Goal: Task Accomplishment & Management: Manage account settings

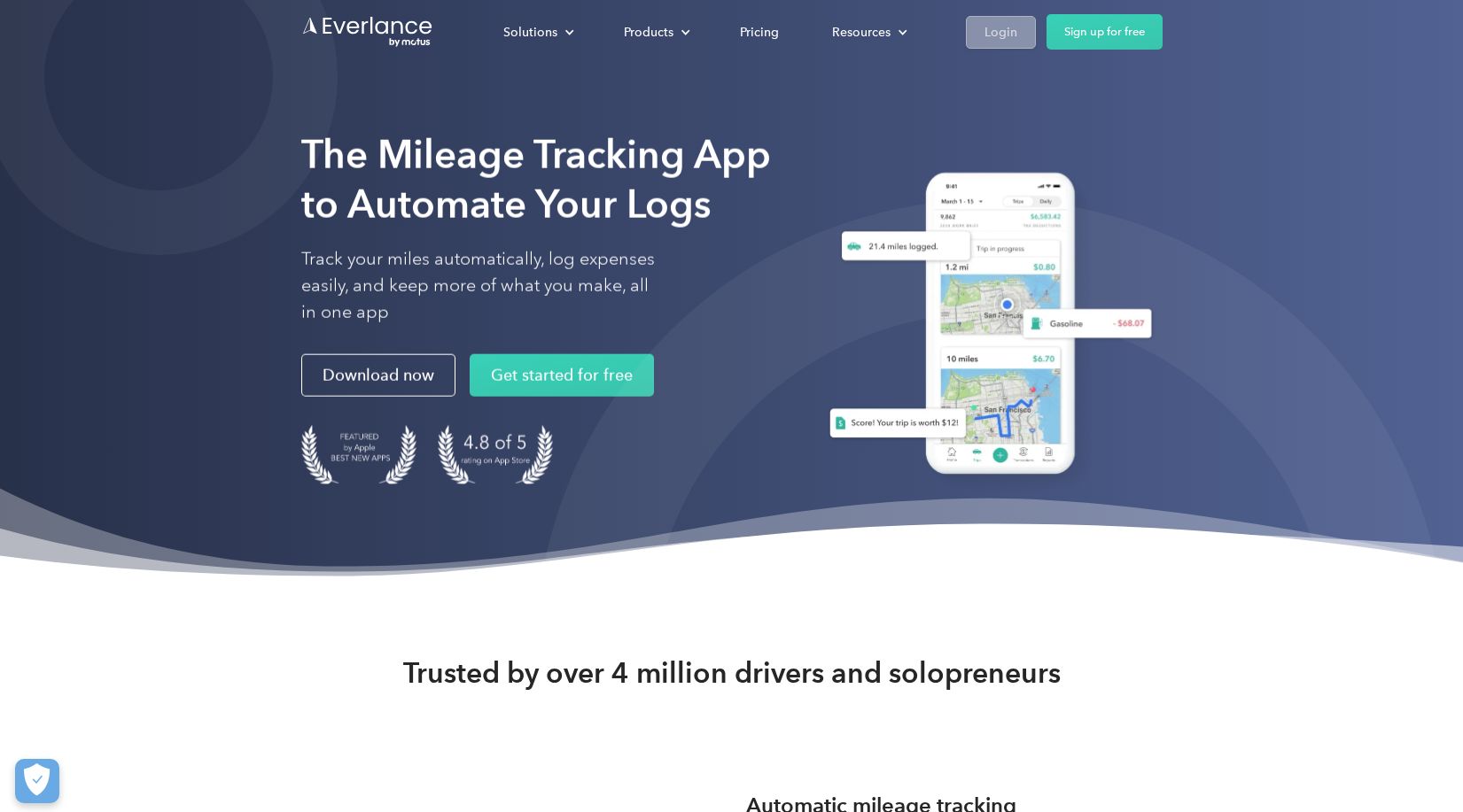
click at [1011, 38] on div "Login" at bounding box center [1000, 33] width 33 height 22
